Goal: Task Accomplishment & Management: Use online tool/utility

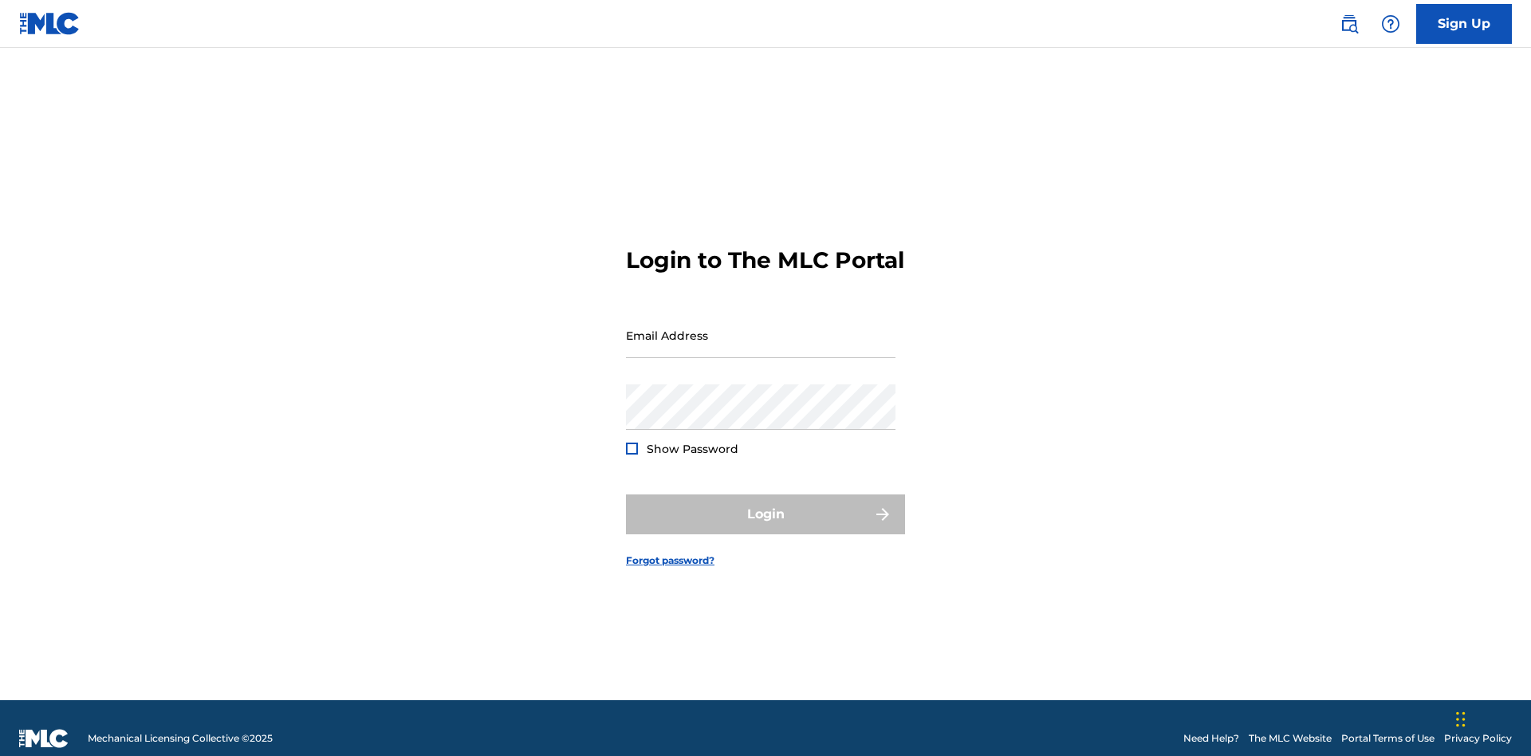
scroll to position [21, 0]
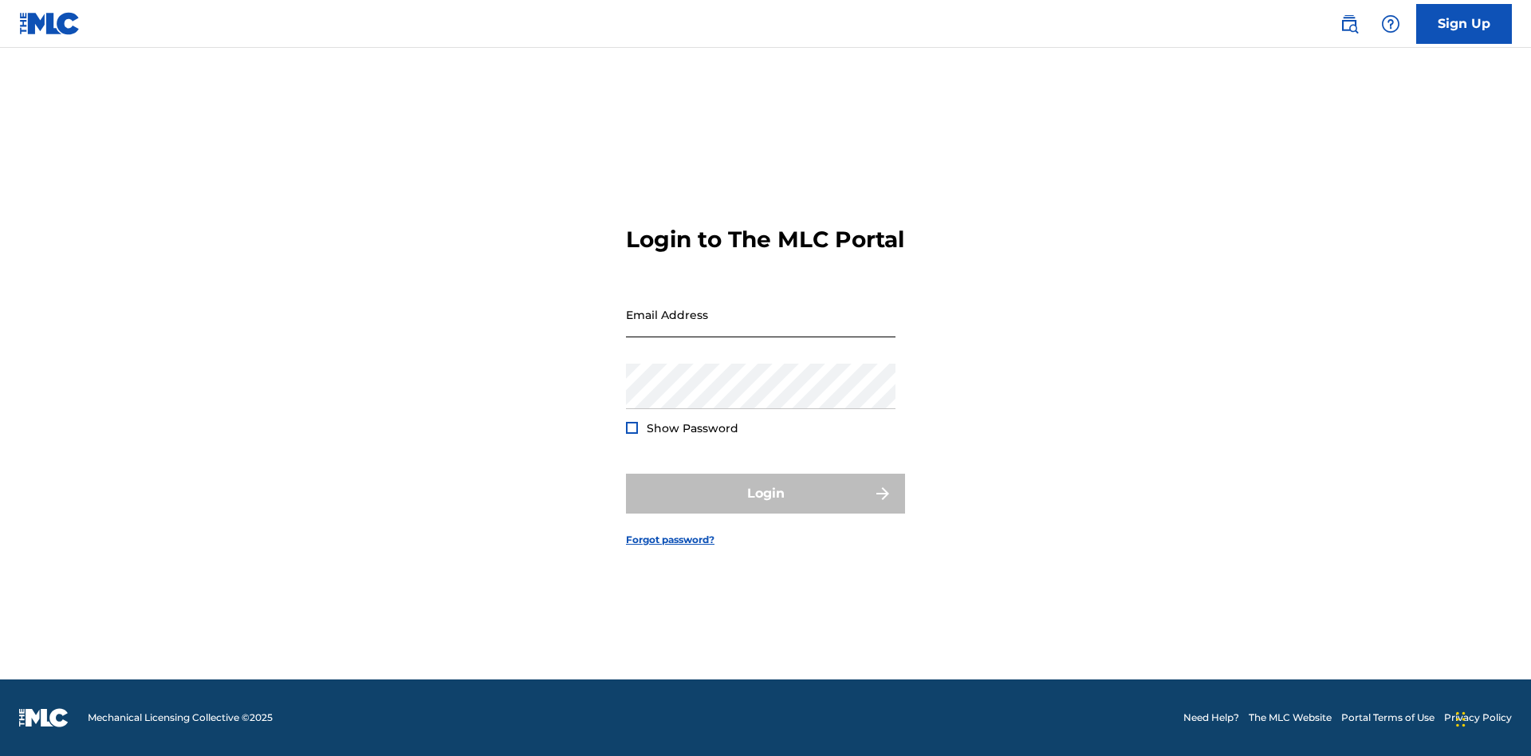
click at [761, 328] on input "Email Address" at bounding box center [760, 314] width 269 height 45
type input "[EMAIL_ADDRESS][DOMAIN_NAME]"
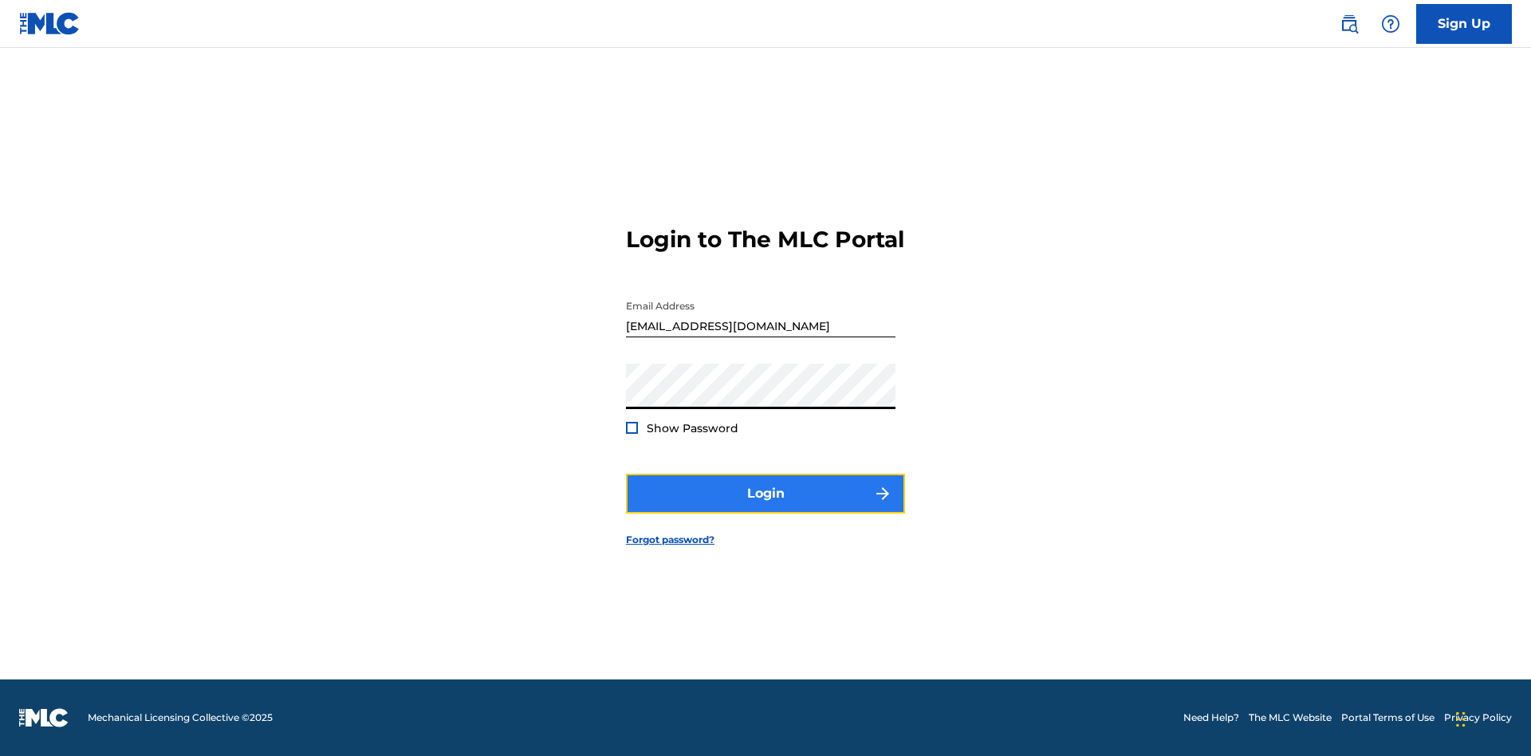
click at [765, 507] on button "Login" at bounding box center [765, 494] width 279 height 40
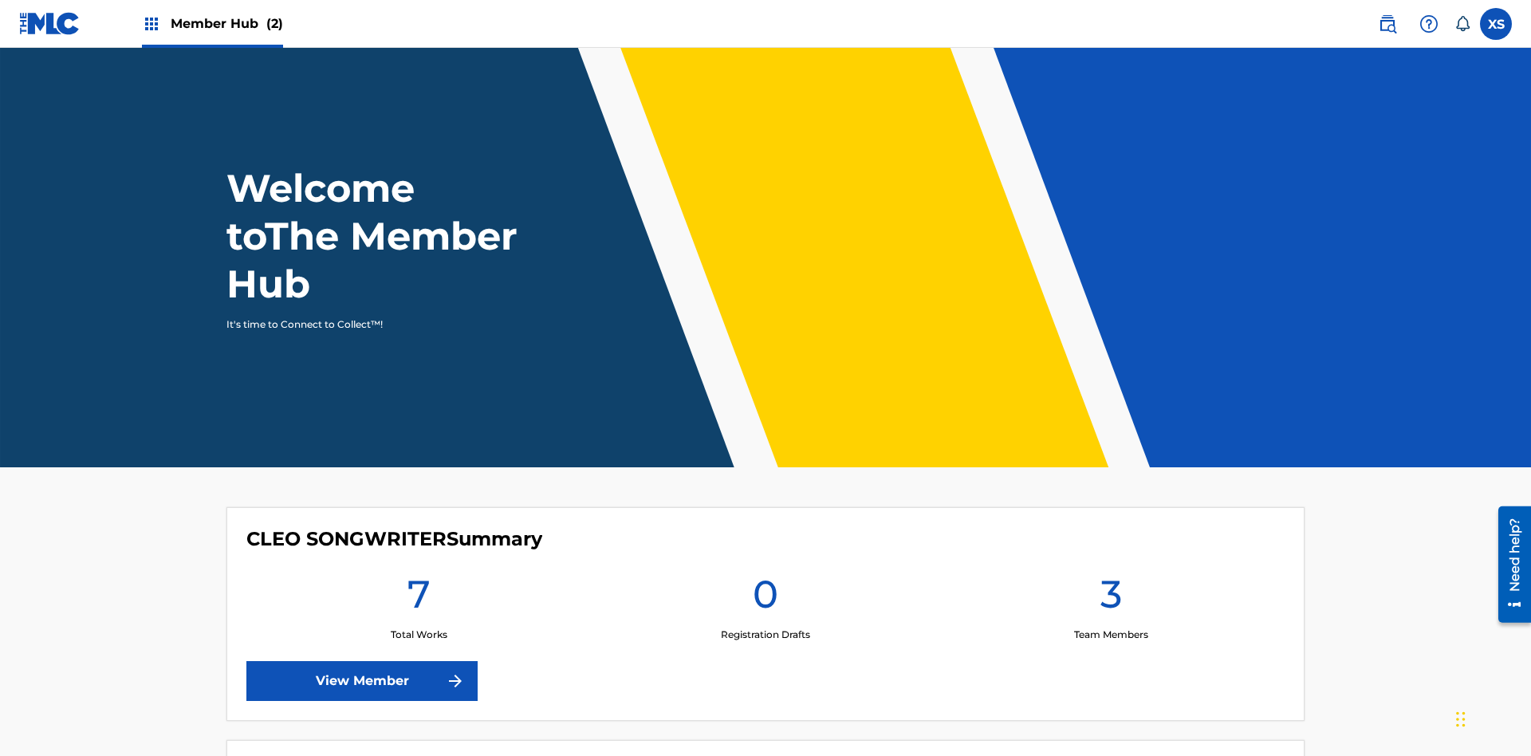
click at [226, 23] on span "Member Hub (2)" at bounding box center [227, 23] width 112 height 18
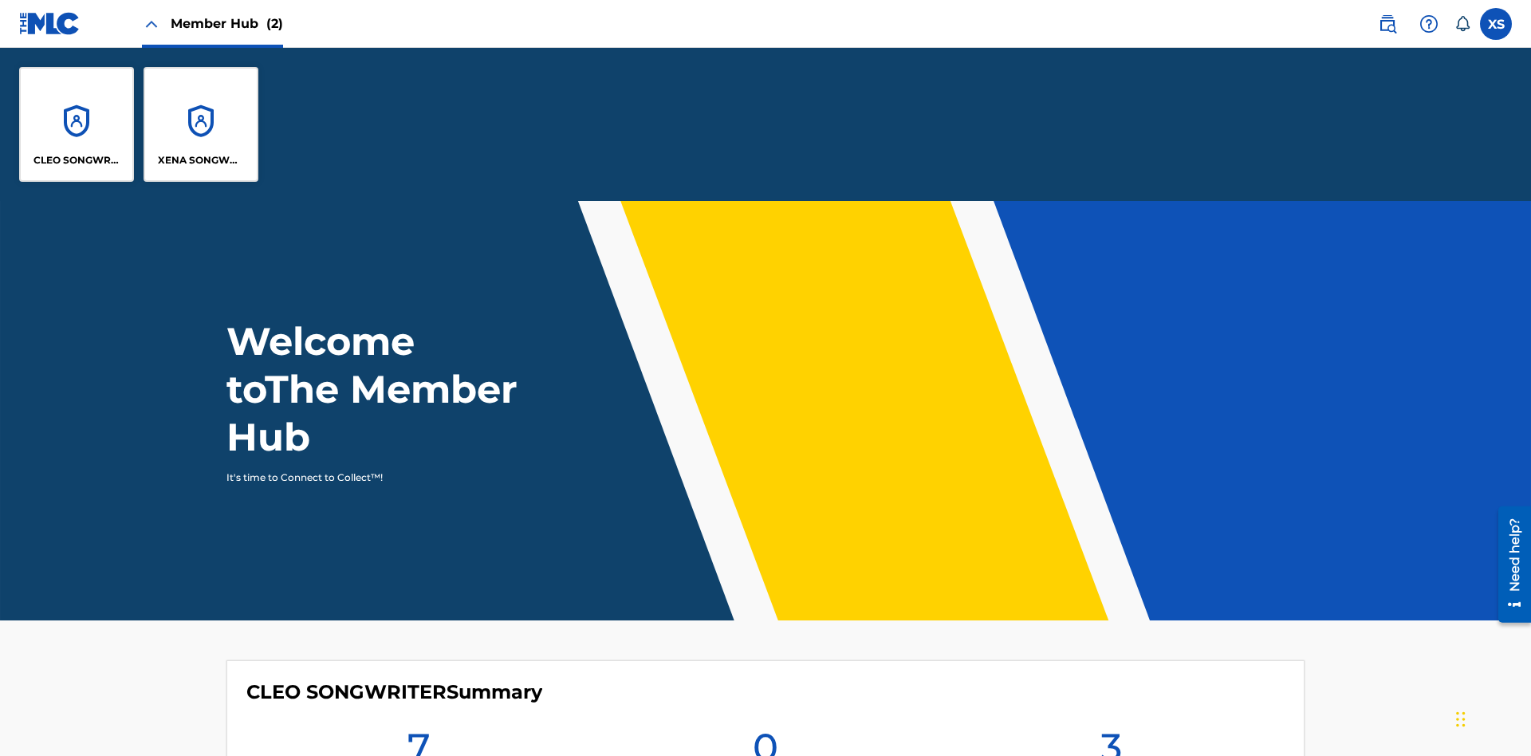
scroll to position [57, 0]
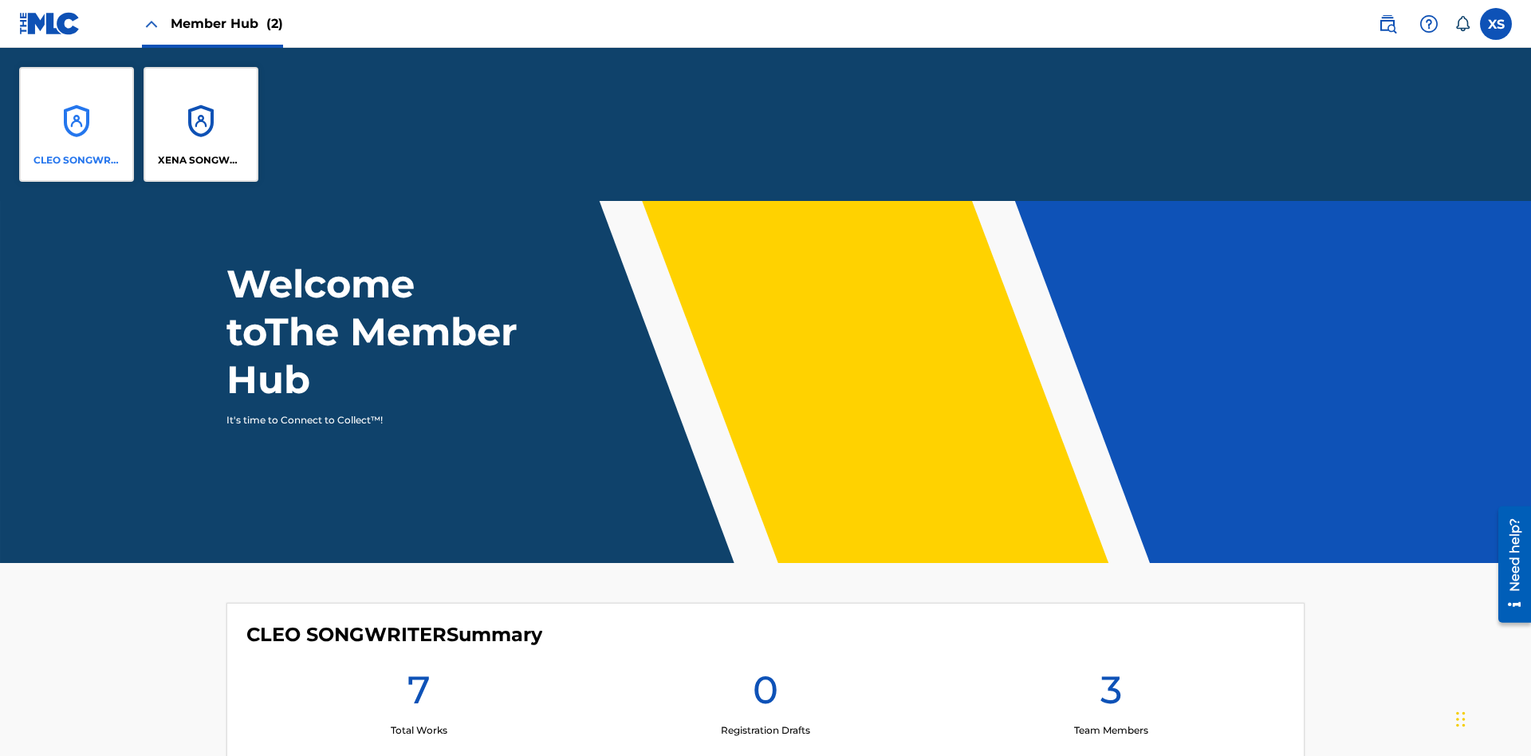
click at [77, 160] on p "CLEO SONGWRITER" at bounding box center [76, 160] width 87 height 14
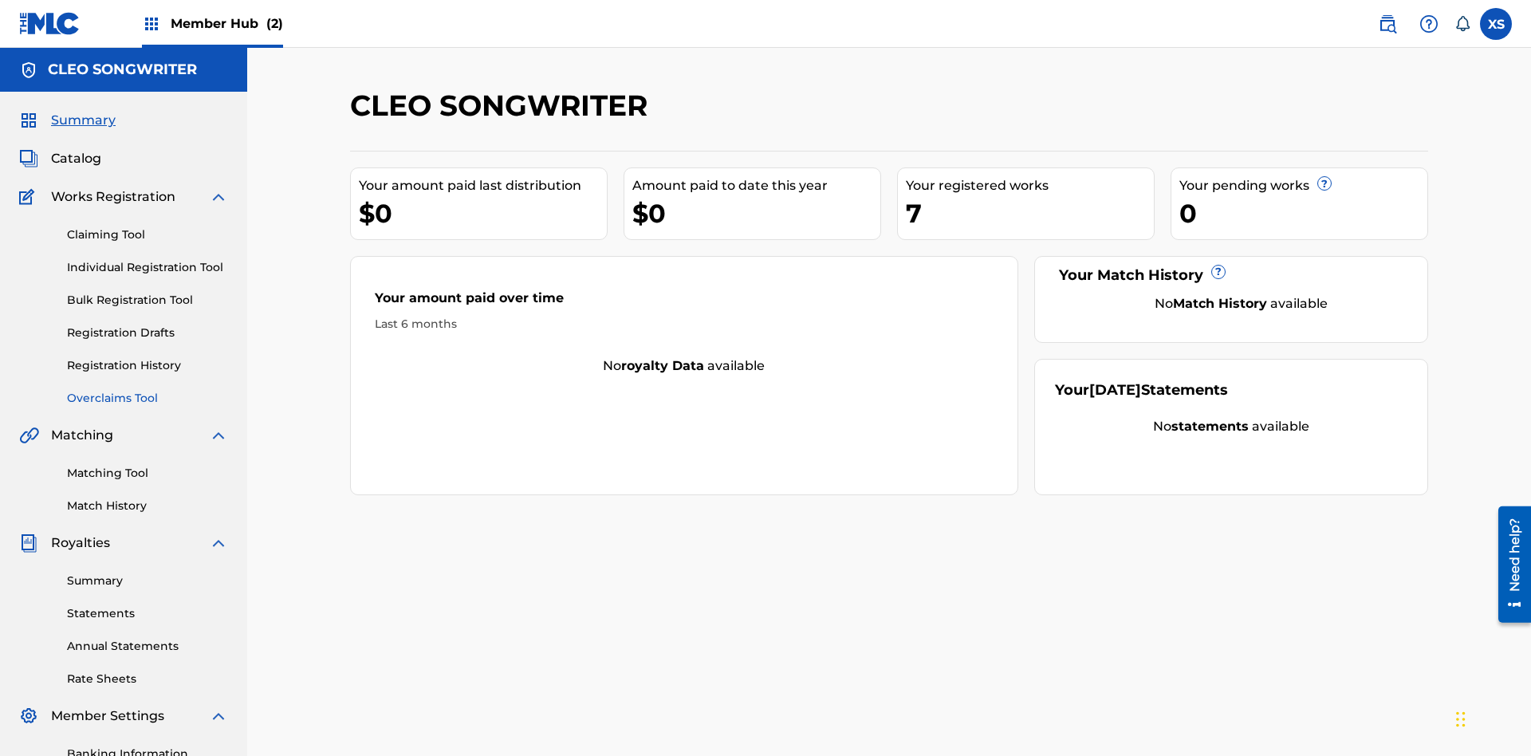
click at [147, 390] on link "Overclaims Tool" at bounding box center [147, 398] width 161 height 17
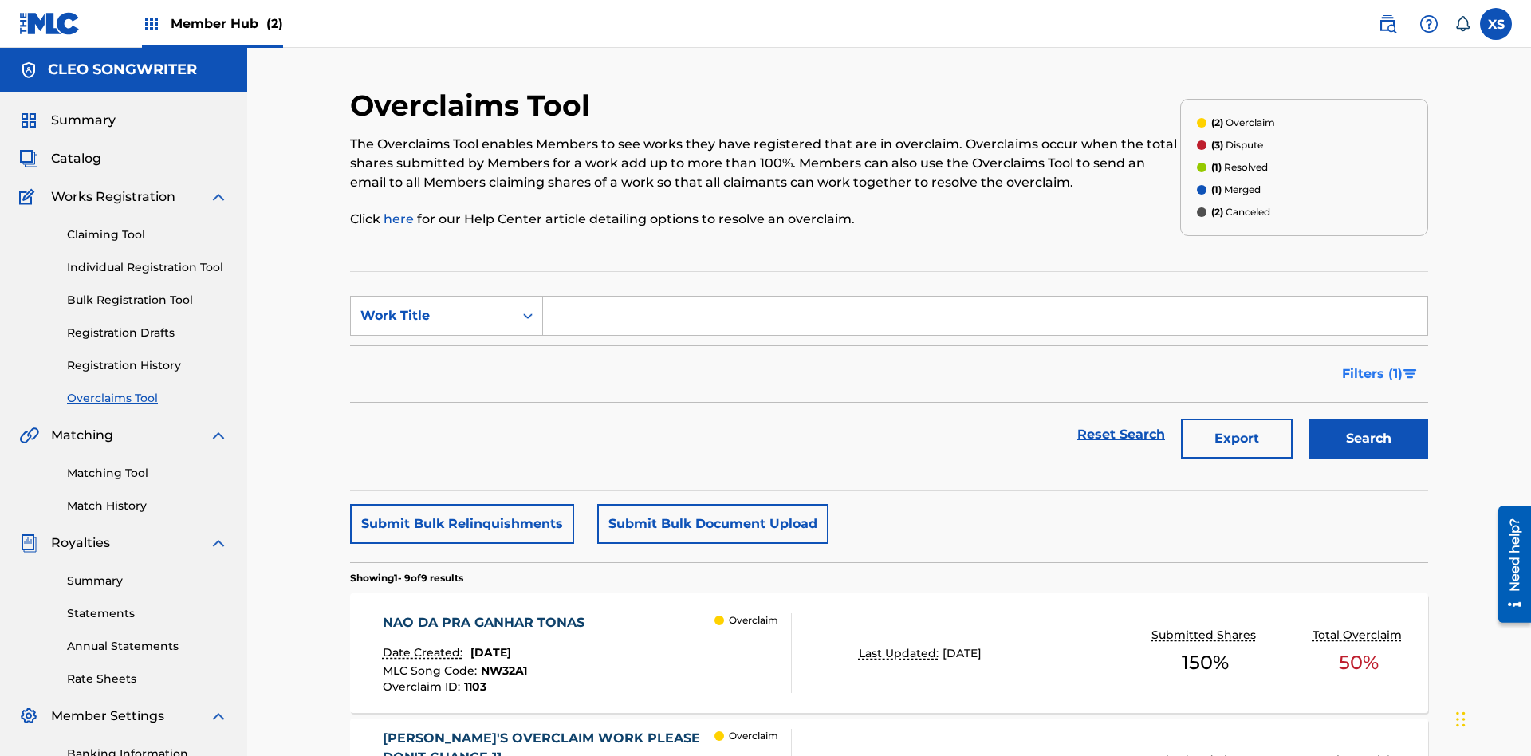
click at [1371, 364] on span "Filters ( 1 )" at bounding box center [1372, 373] width 61 height 19
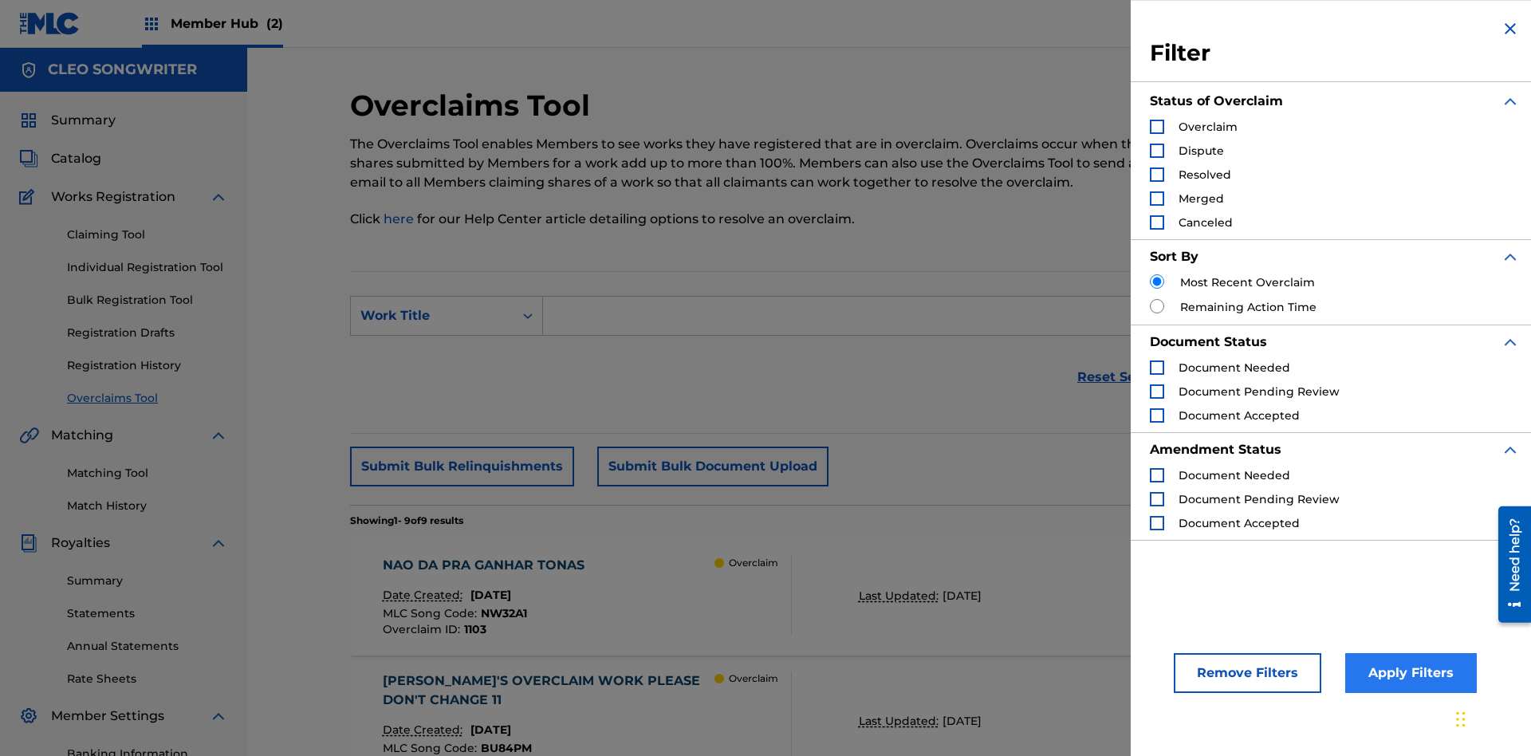
click at [1157, 127] on div "Search Form" at bounding box center [1157, 127] width 14 height 14
click at [1408, 673] on button "Apply Filters" at bounding box center [1411, 673] width 132 height 40
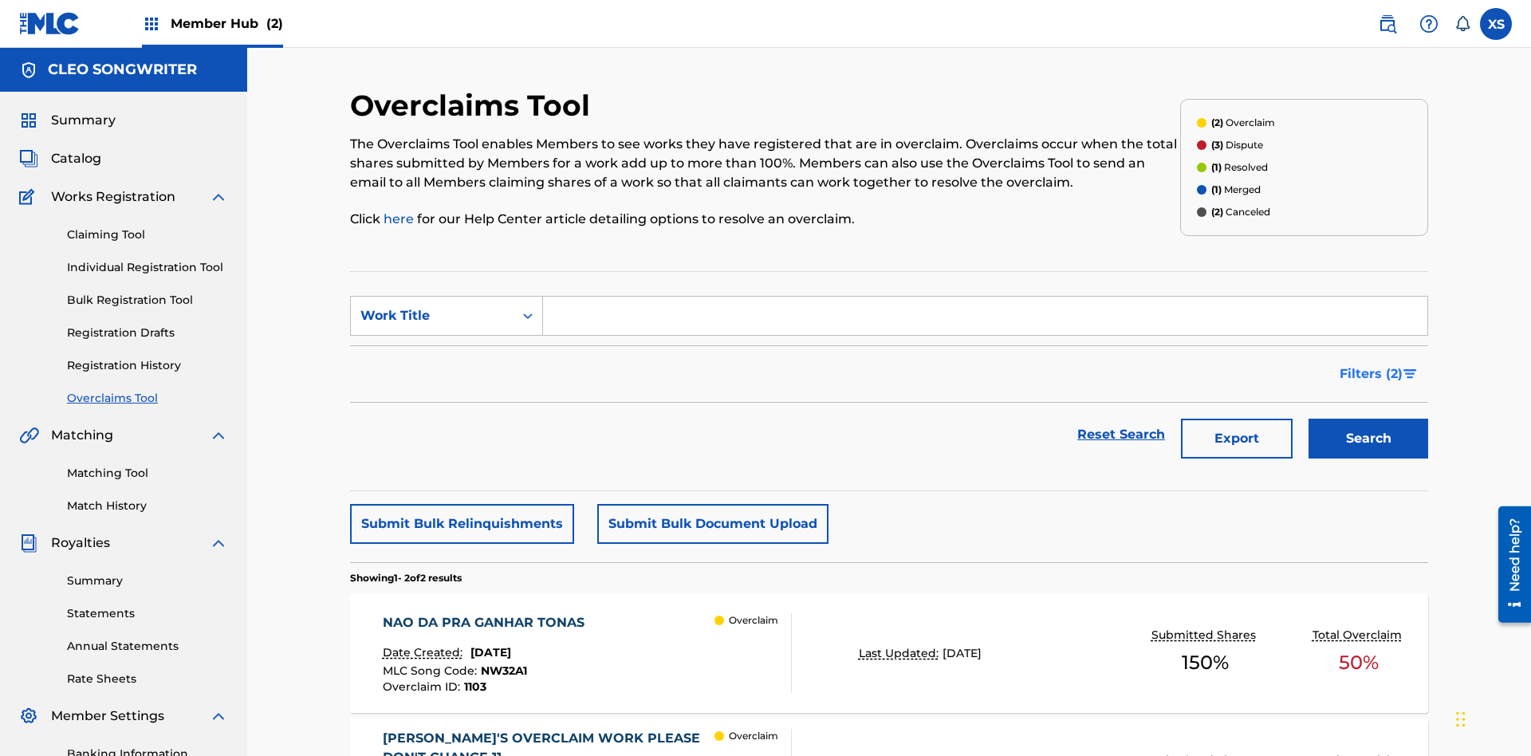
click at [1371, 364] on span "Filters ( 2 )" at bounding box center [1370, 373] width 63 height 19
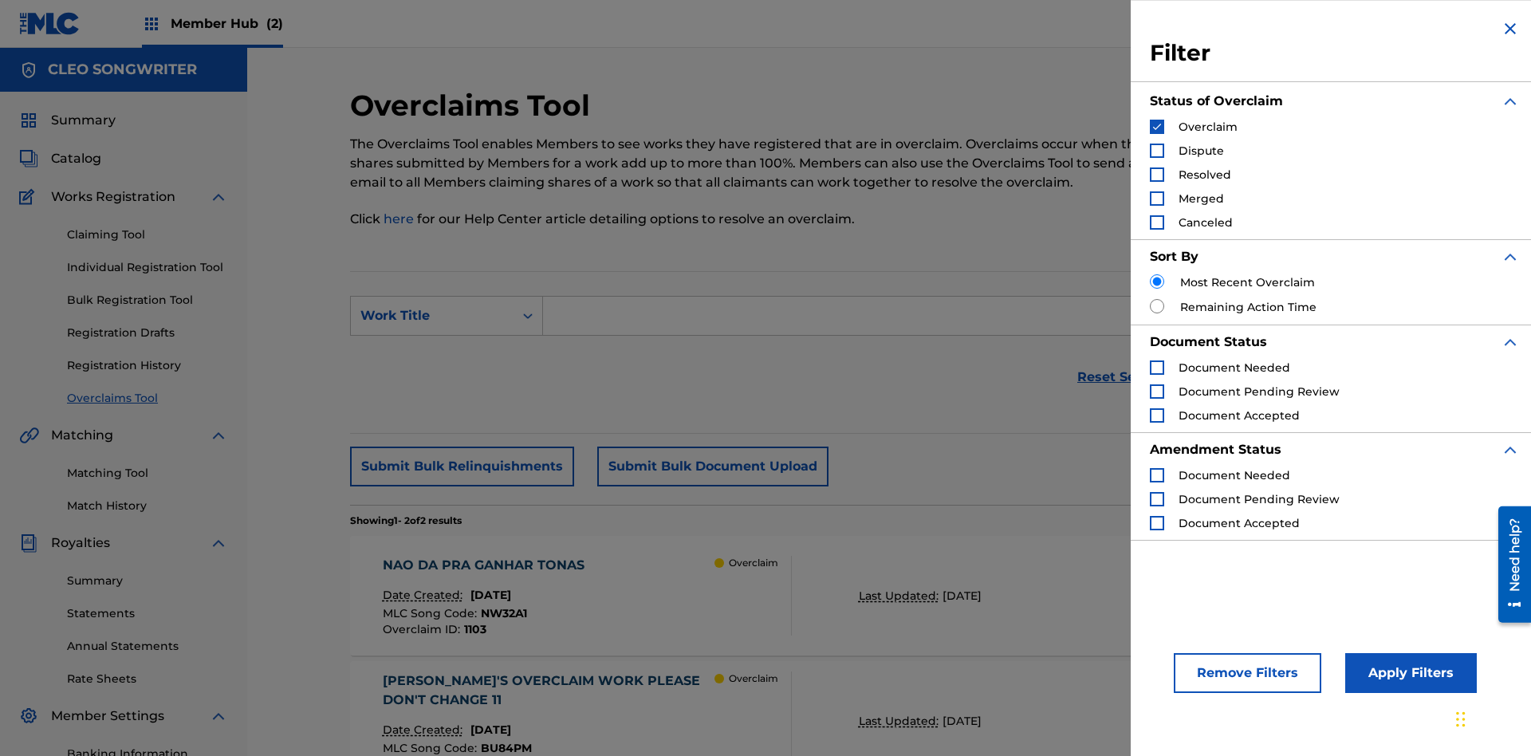
scroll to position [233, 0]
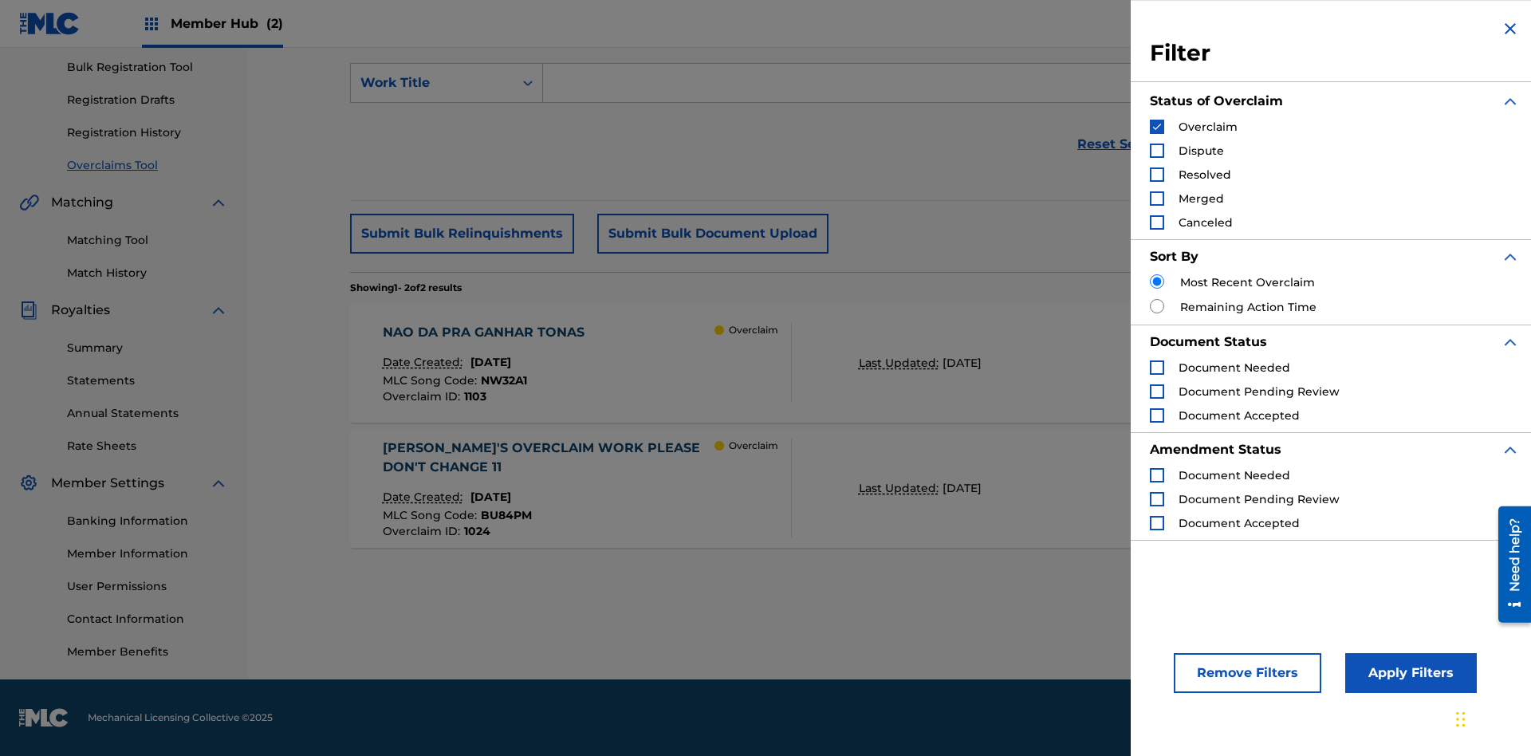
click at [1157, 127] on img "Search Form" at bounding box center [1156, 126] width 11 height 11
click at [1157, 151] on div "Search Form" at bounding box center [1157, 150] width 14 height 14
click at [1408, 673] on button "Apply Filters" at bounding box center [1411, 673] width 132 height 40
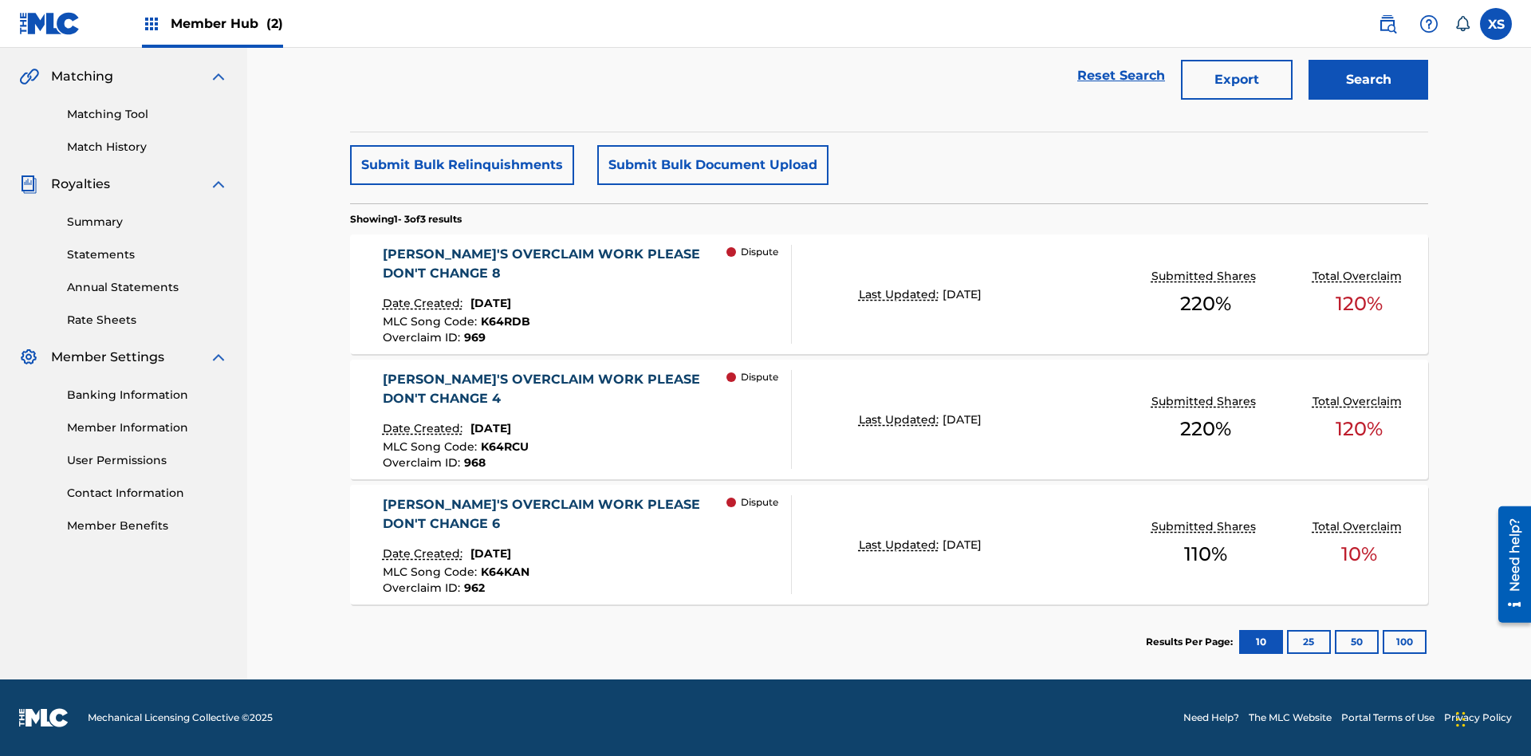
scroll to position [269, 0]
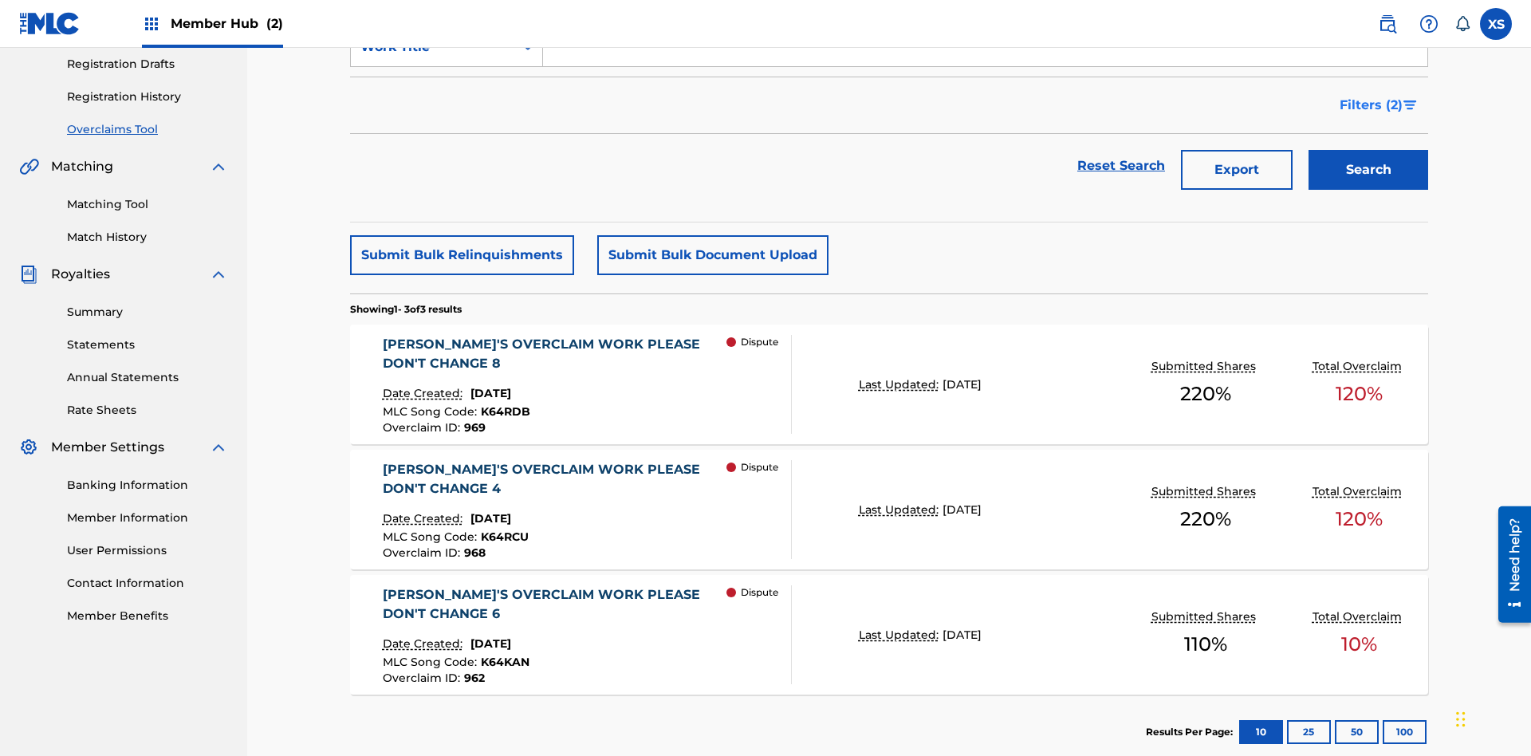
click at [1371, 105] on span "Filters ( 2 )" at bounding box center [1370, 105] width 63 height 19
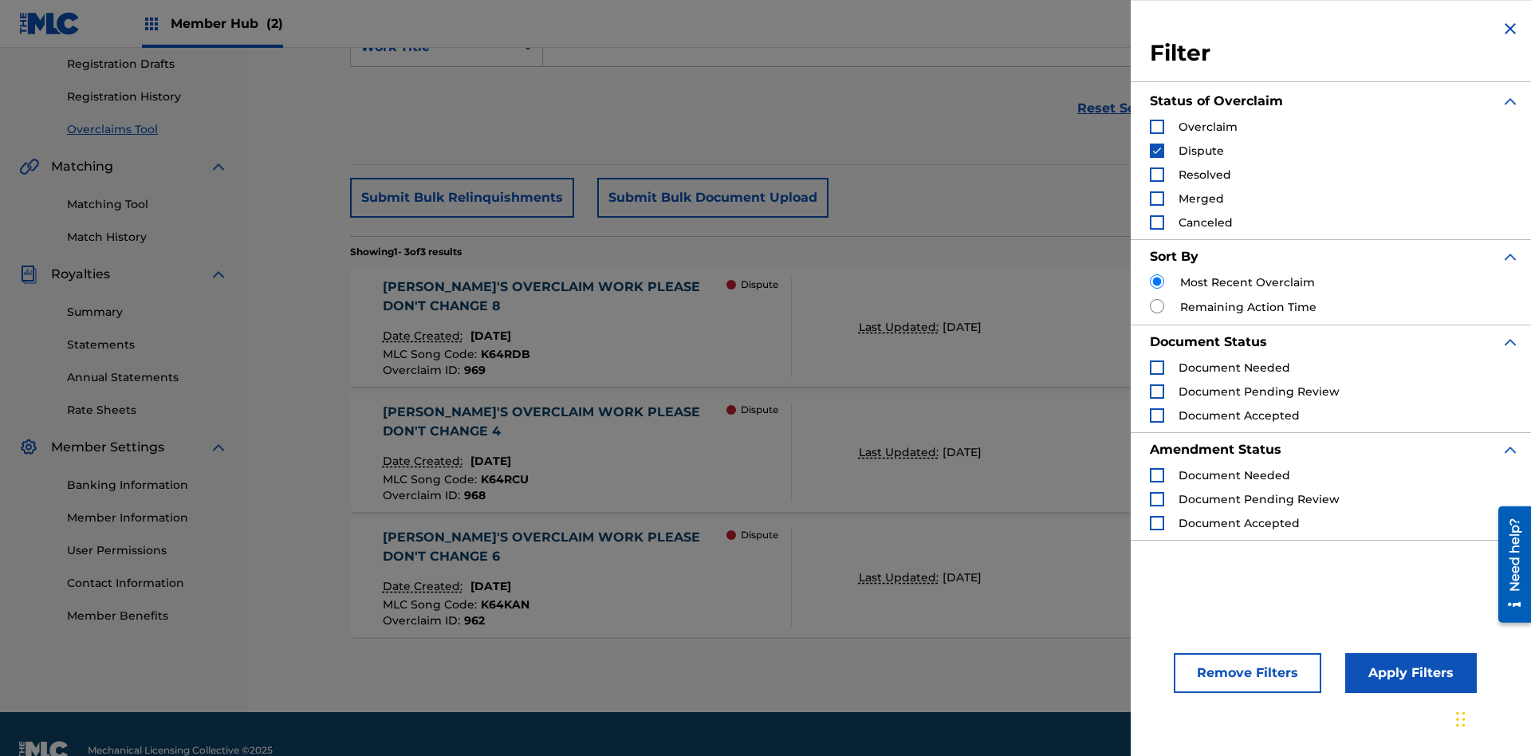
scroll to position [301, 0]
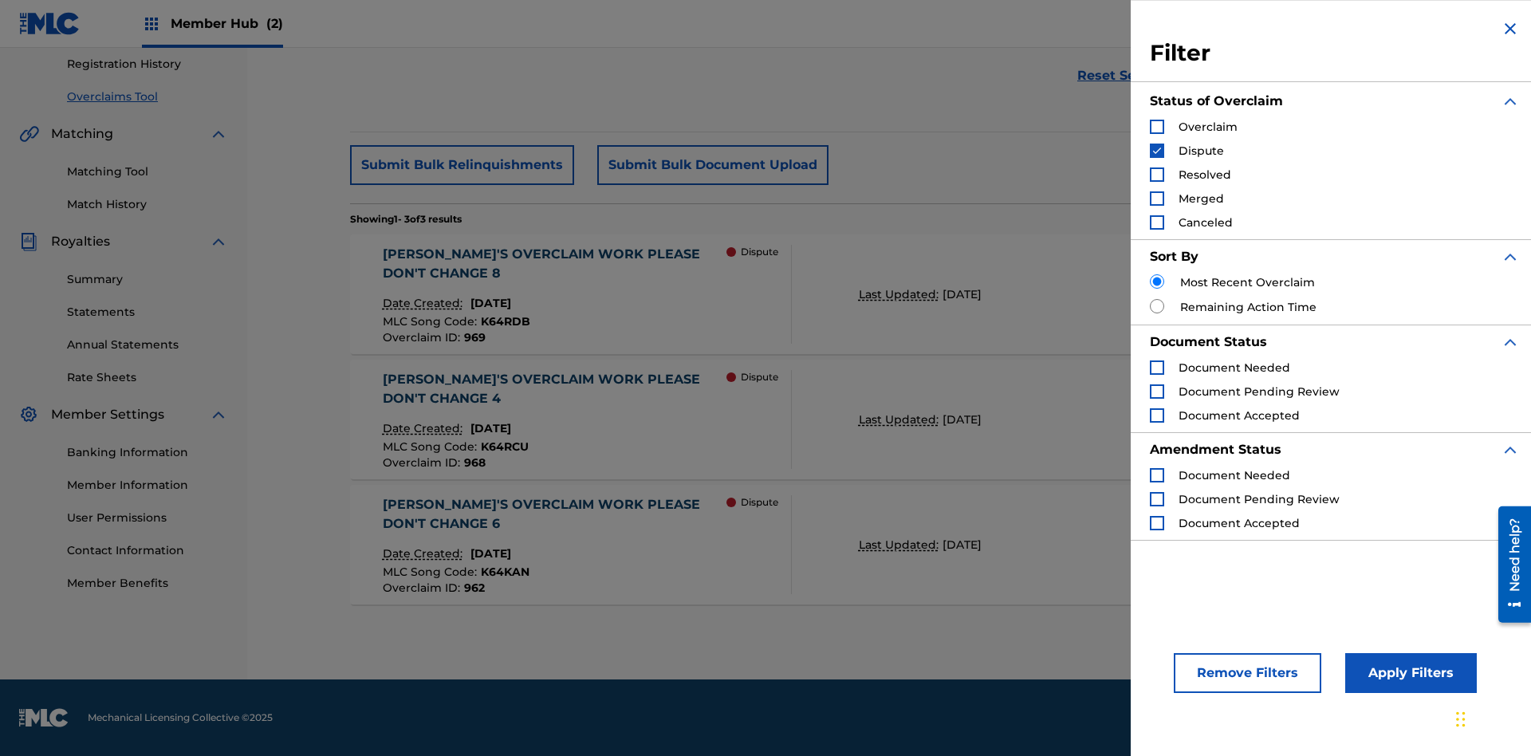
click at [1157, 151] on img "Search Form" at bounding box center [1156, 150] width 11 height 11
click at [1157, 175] on div "Search Form" at bounding box center [1157, 174] width 14 height 14
click at [1408, 673] on button "Apply Filters" at bounding box center [1411, 673] width 132 height 40
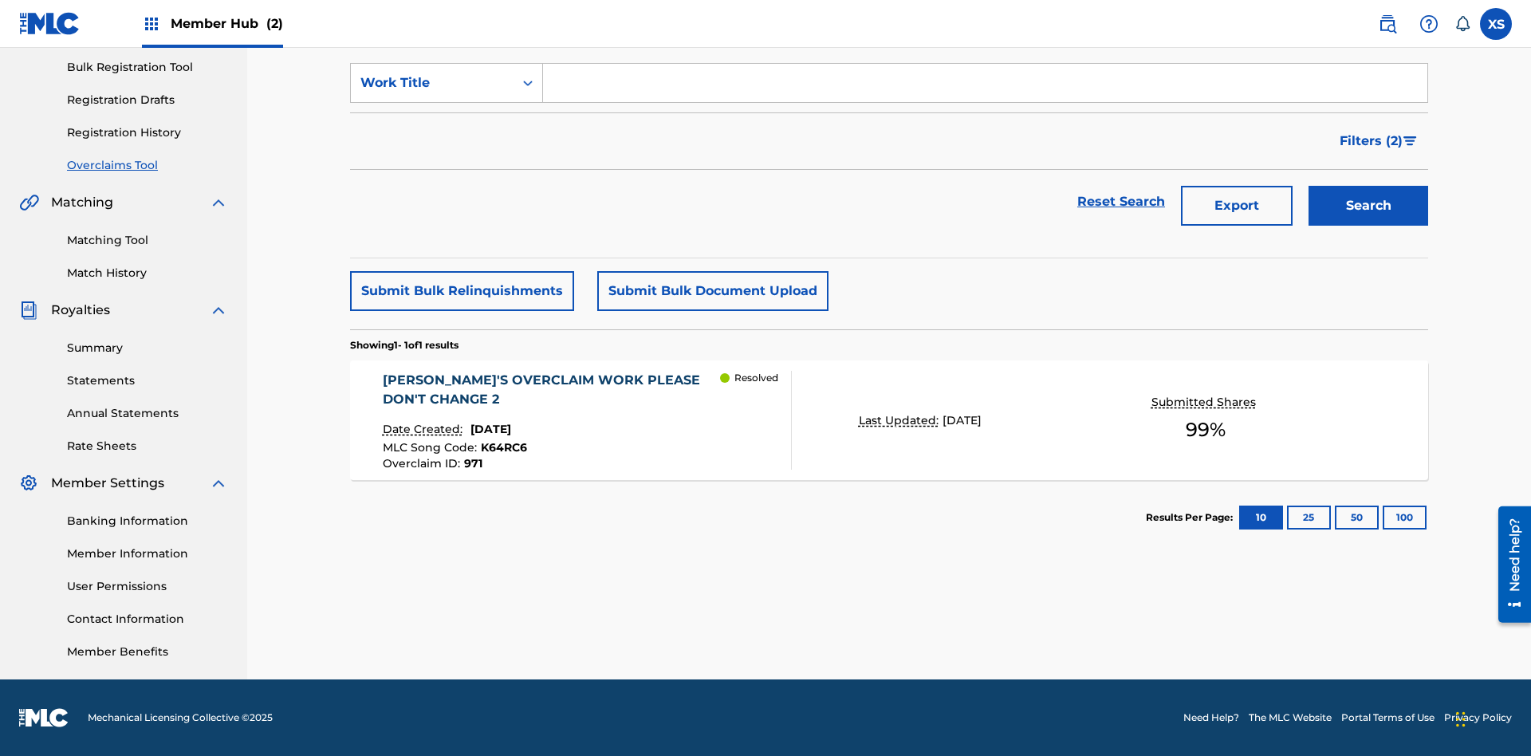
scroll to position [233, 0]
click at [1371, 141] on span "Filters ( 2 )" at bounding box center [1370, 141] width 63 height 19
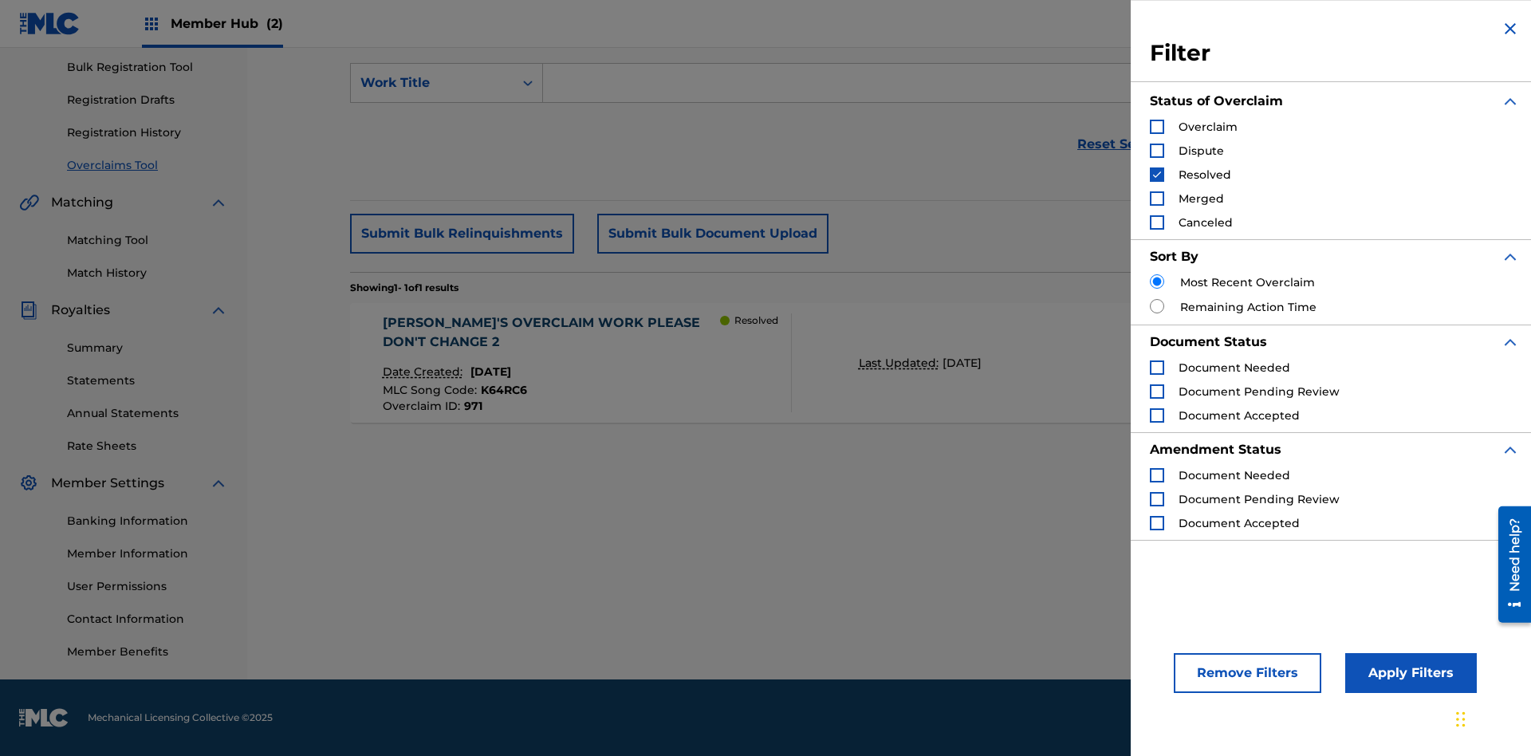
click at [1157, 175] on img "Search Form" at bounding box center [1156, 174] width 11 height 11
click at [1157, 199] on div "Search Form" at bounding box center [1157, 198] width 14 height 14
click at [1408, 673] on button "Apply Filters" at bounding box center [1411, 673] width 132 height 40
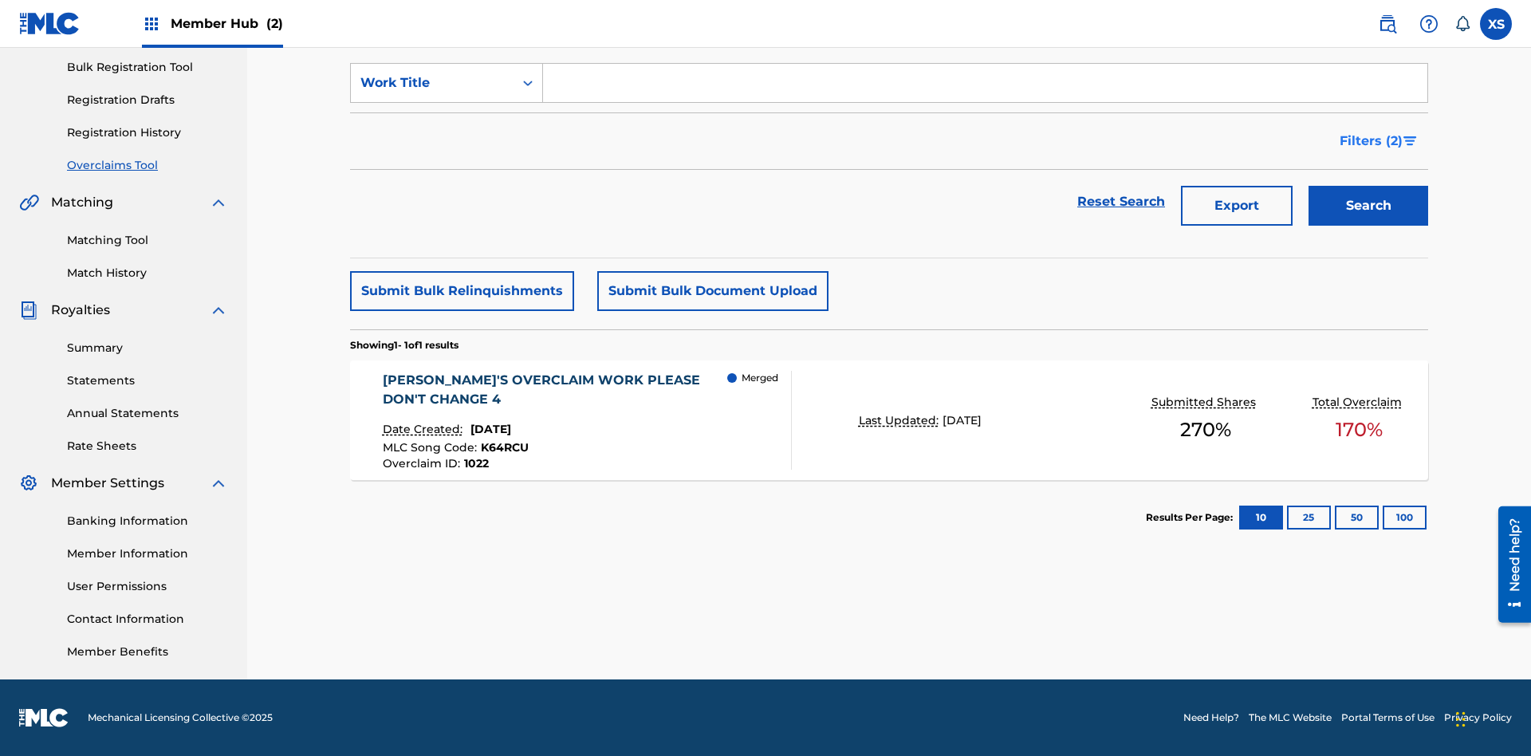
click at [1371, 141] on span "Filters ( 2 )" at bounding box center [1370, 141] width 63 height 19
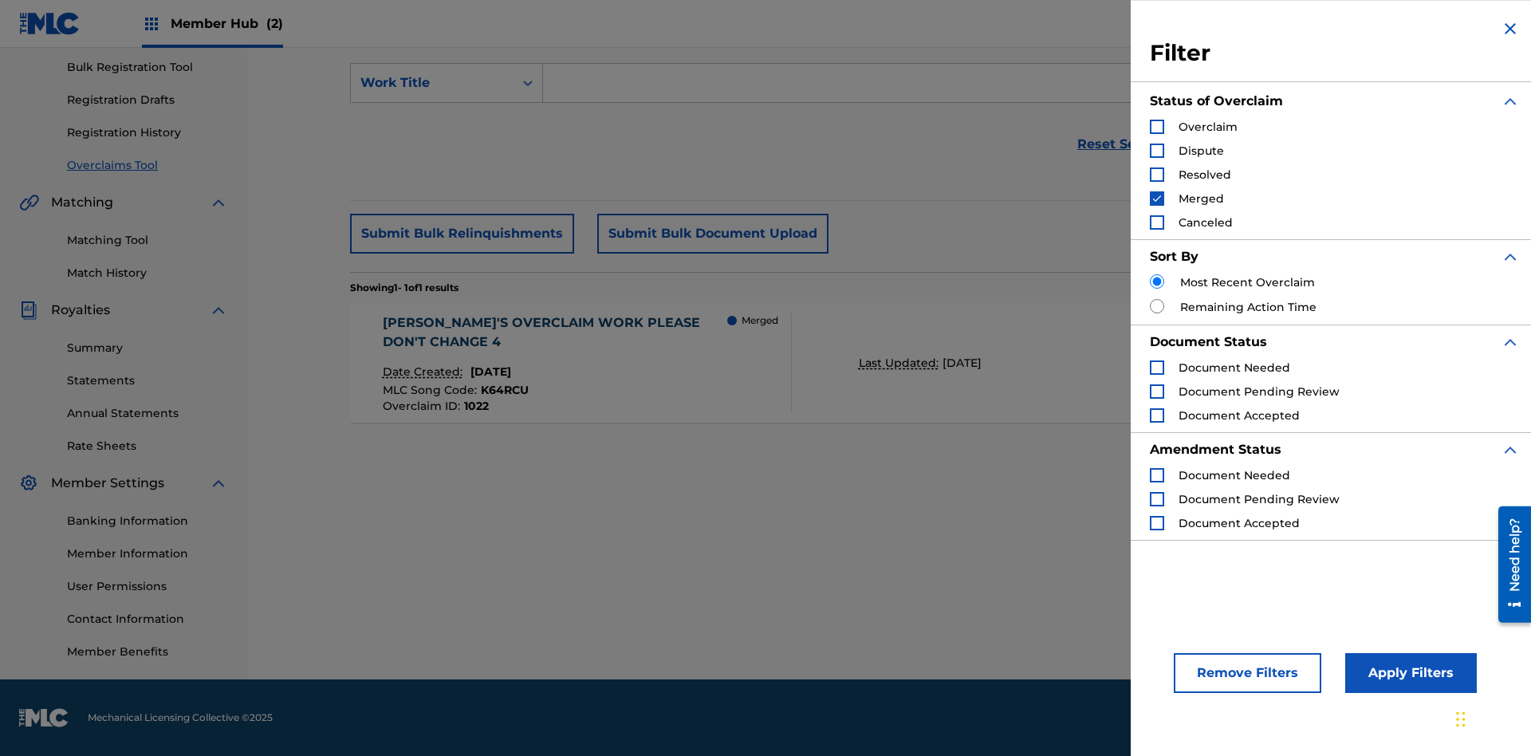
click at [1157, 199] on img "Search Form" at bounding box center [1156, 198] width 11 height 11
click at [1157, 222] on div "Search Form" at bounding box center [1157, 222] width 14 height 14
